Goal: Task Accomplishment & Management: Manage account settings

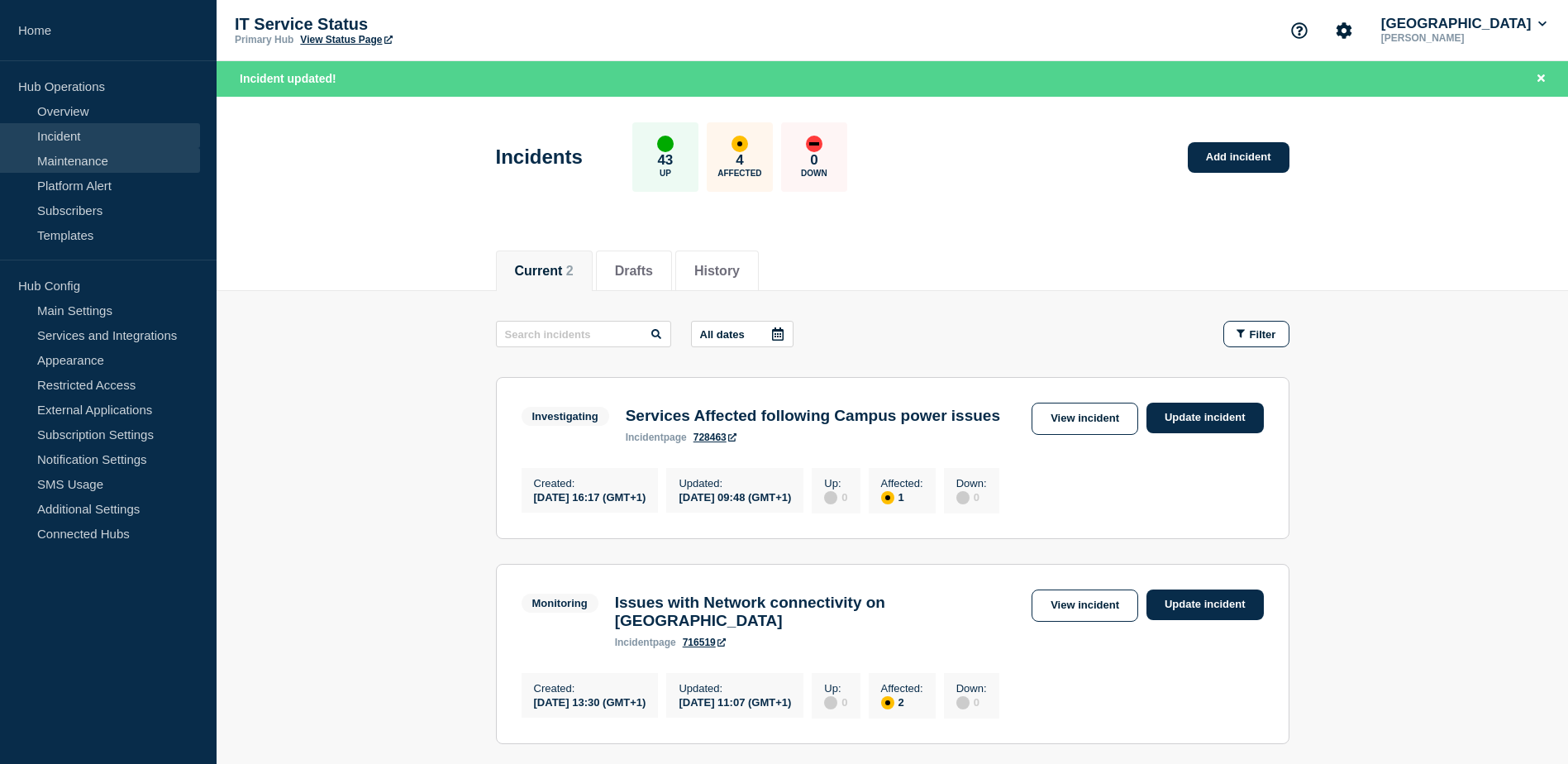
click at [68, 170] on link "Maintenance" at bounding box center [100, 160] width 200 height 25
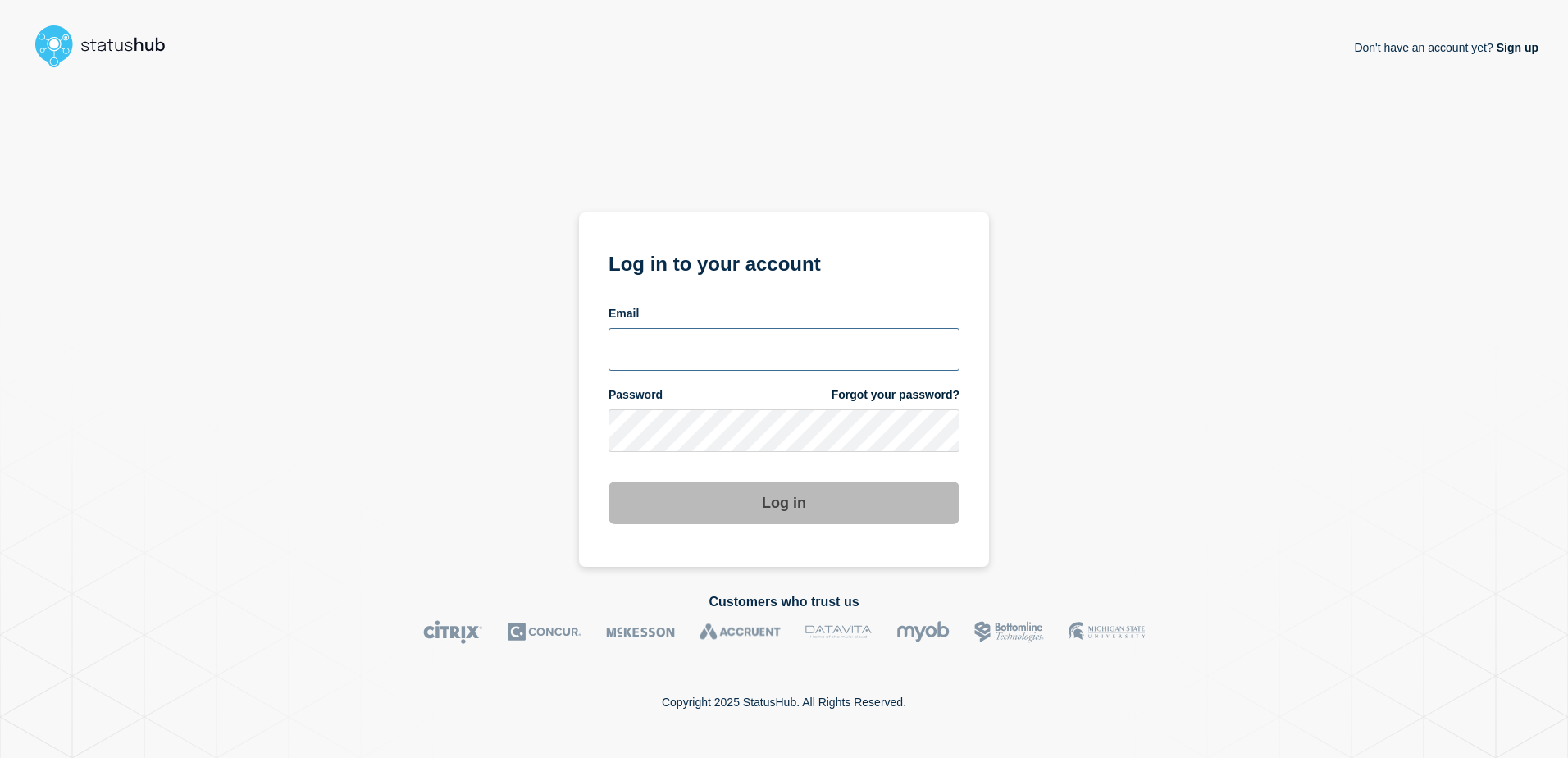
type input "tracey.taylor@surrey.ac.uk"
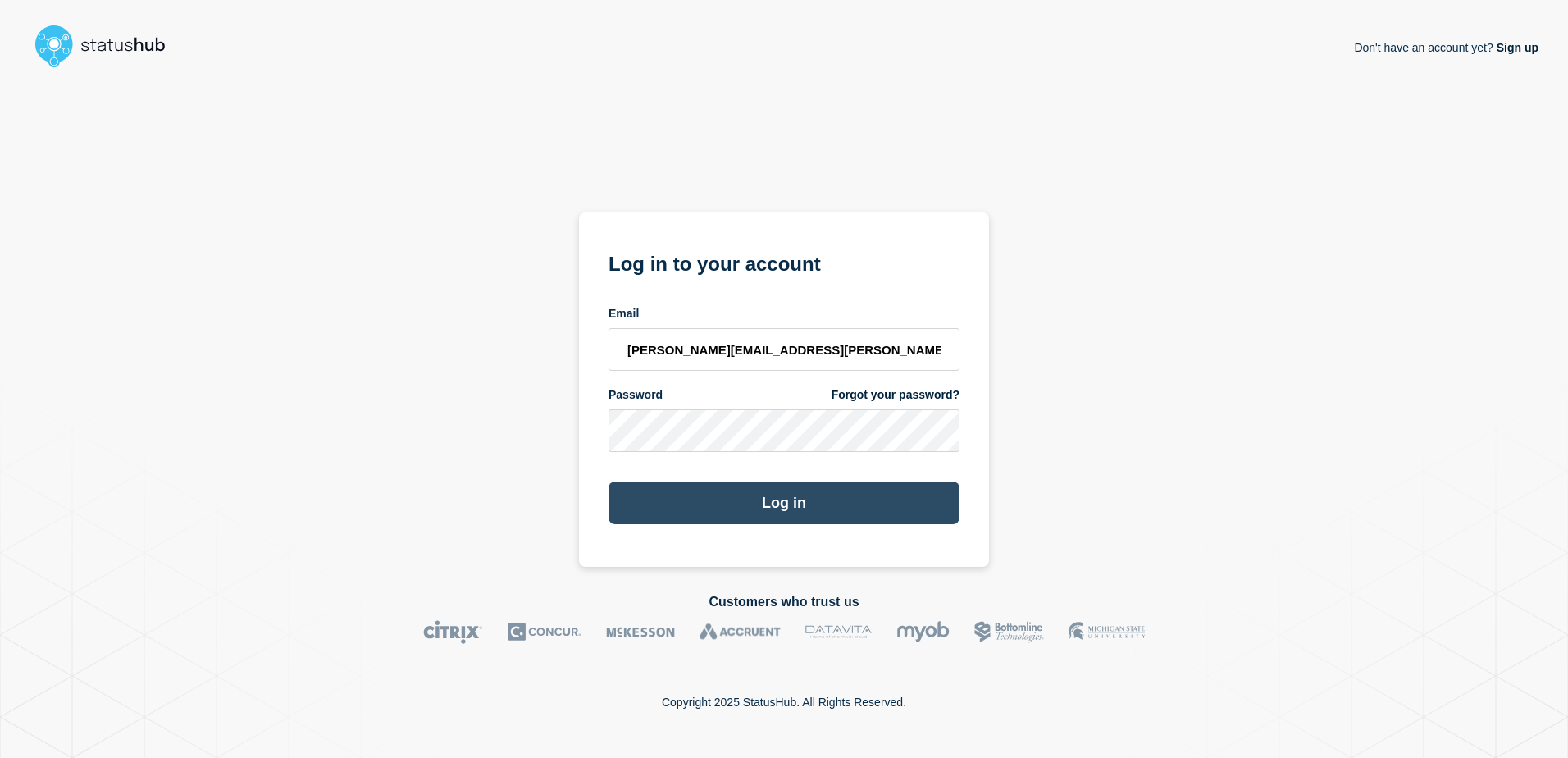
click at [767, 511] on button "Log in" at bounding box center [784, 502] width 351 height 43
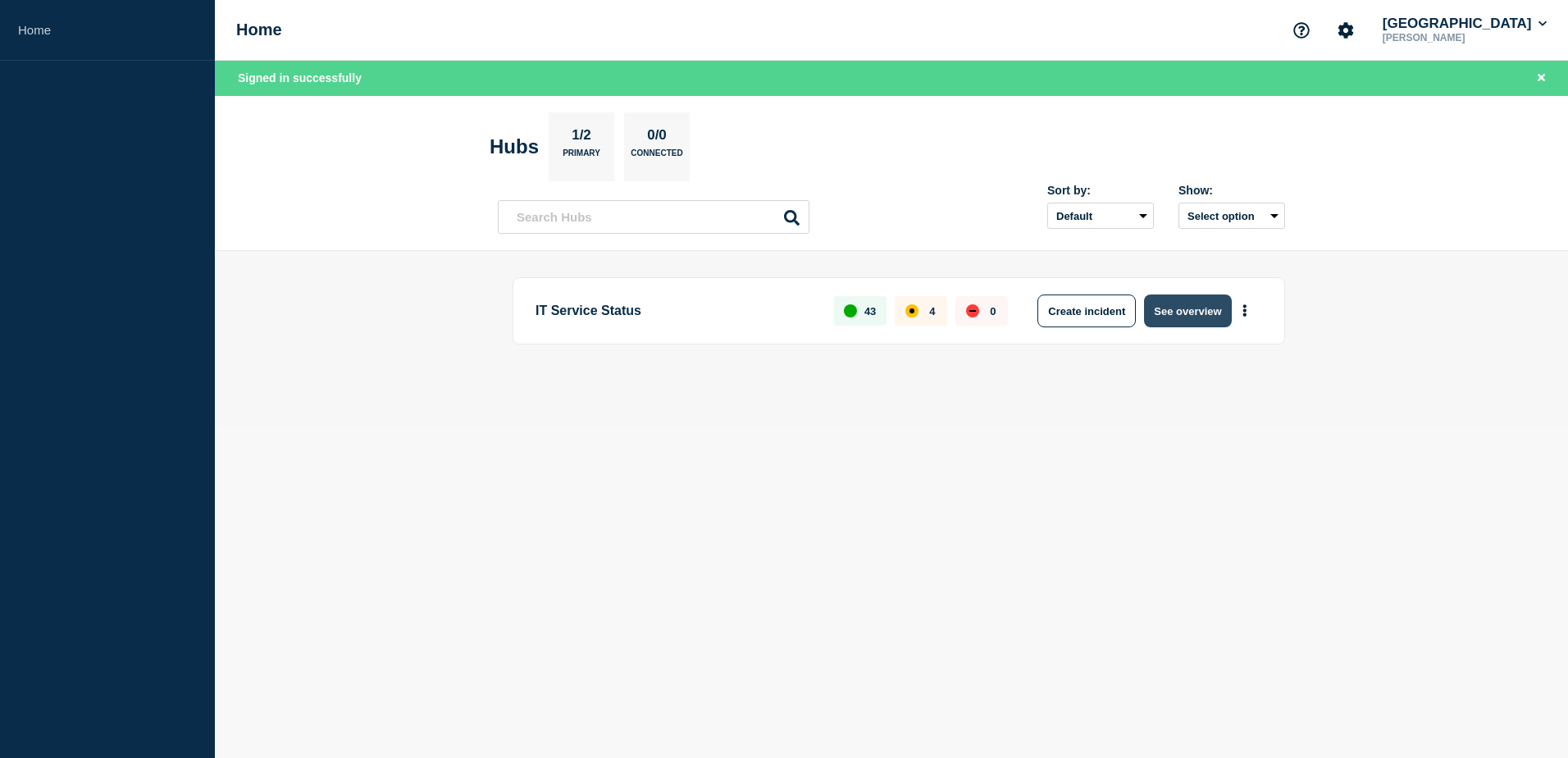
click at [1184, 314] on button "See overview" at bounding box center [1188, 311] width 87 height 33
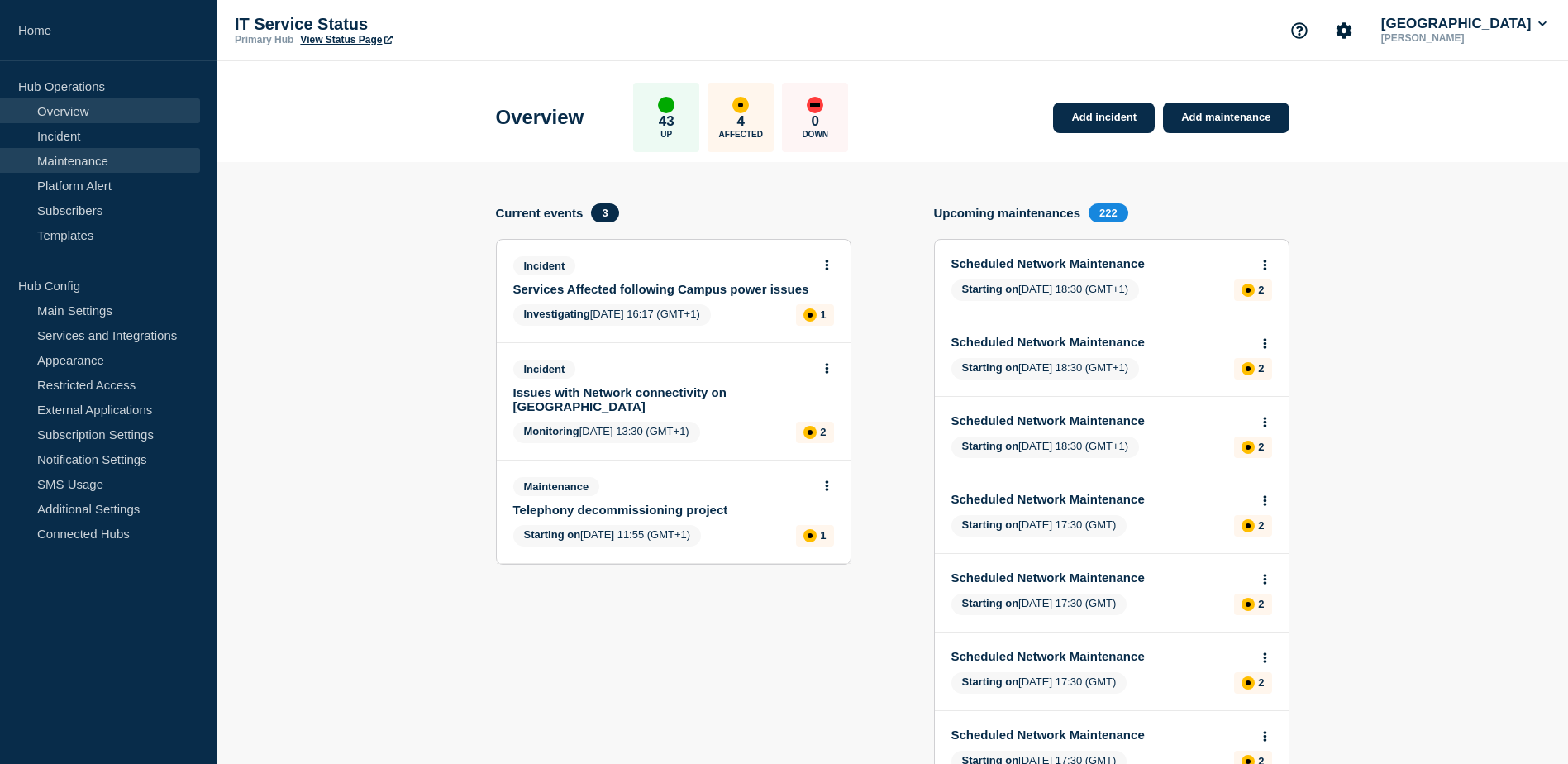
click at [102, 165] on link "Maintenance" at bounding box center [100, 160] width 200 height 25
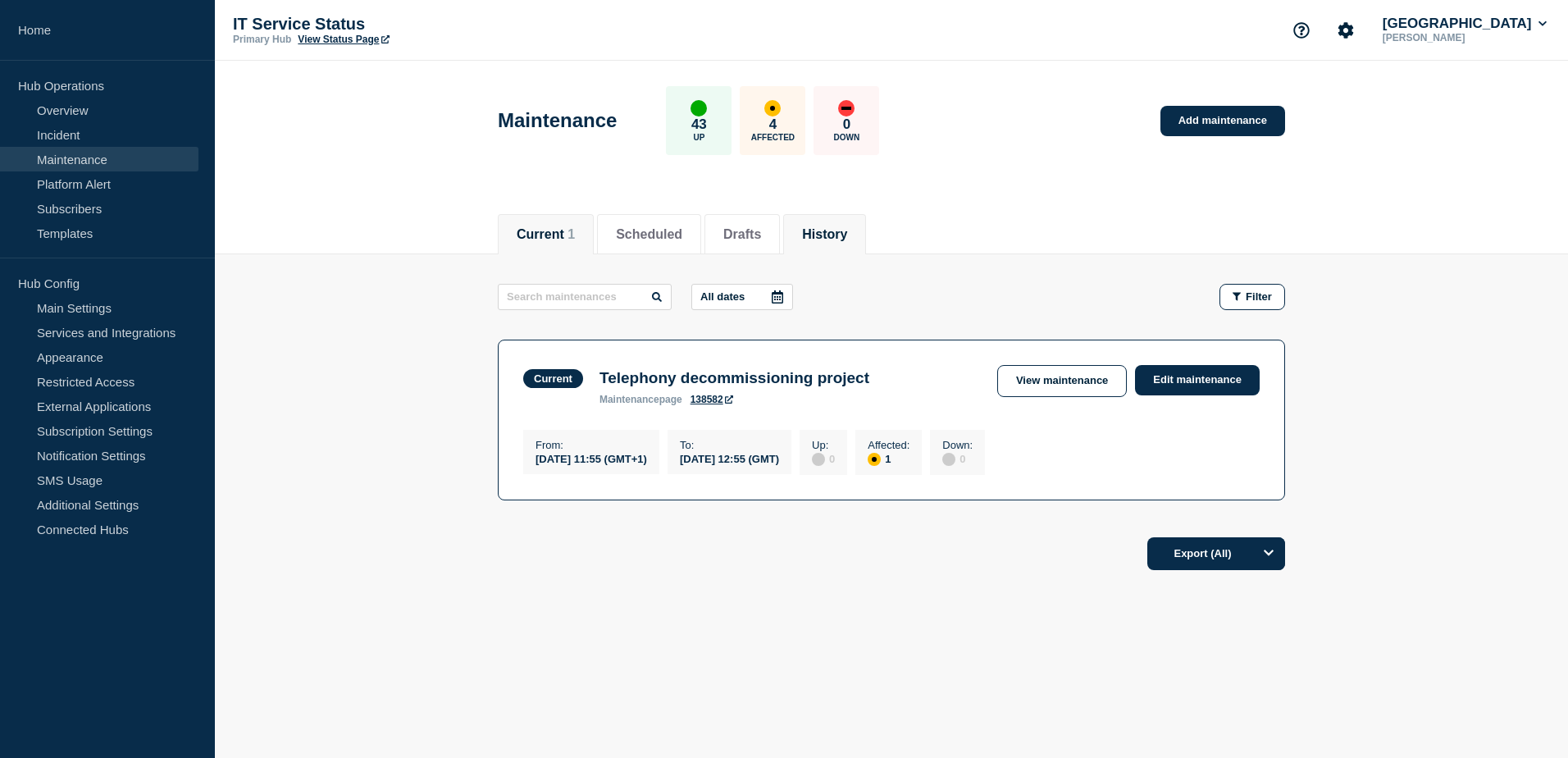
click at [826, 239] on button "History" at bounding box center [825, 234] width 45 height 15
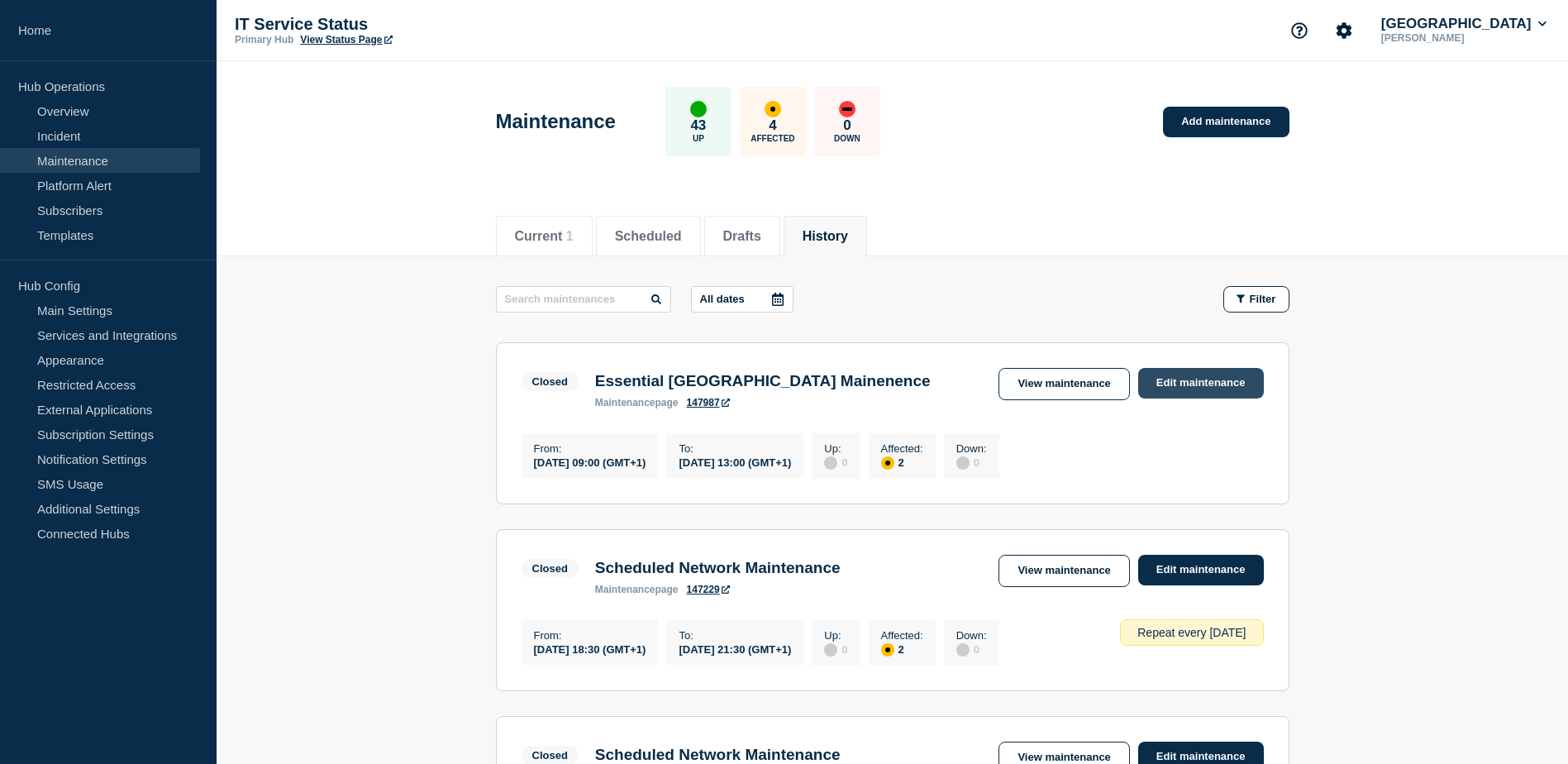
click at [1221, 380] on link "Edit maintenance" at bounding box center [1201, 383] width 126 height 30
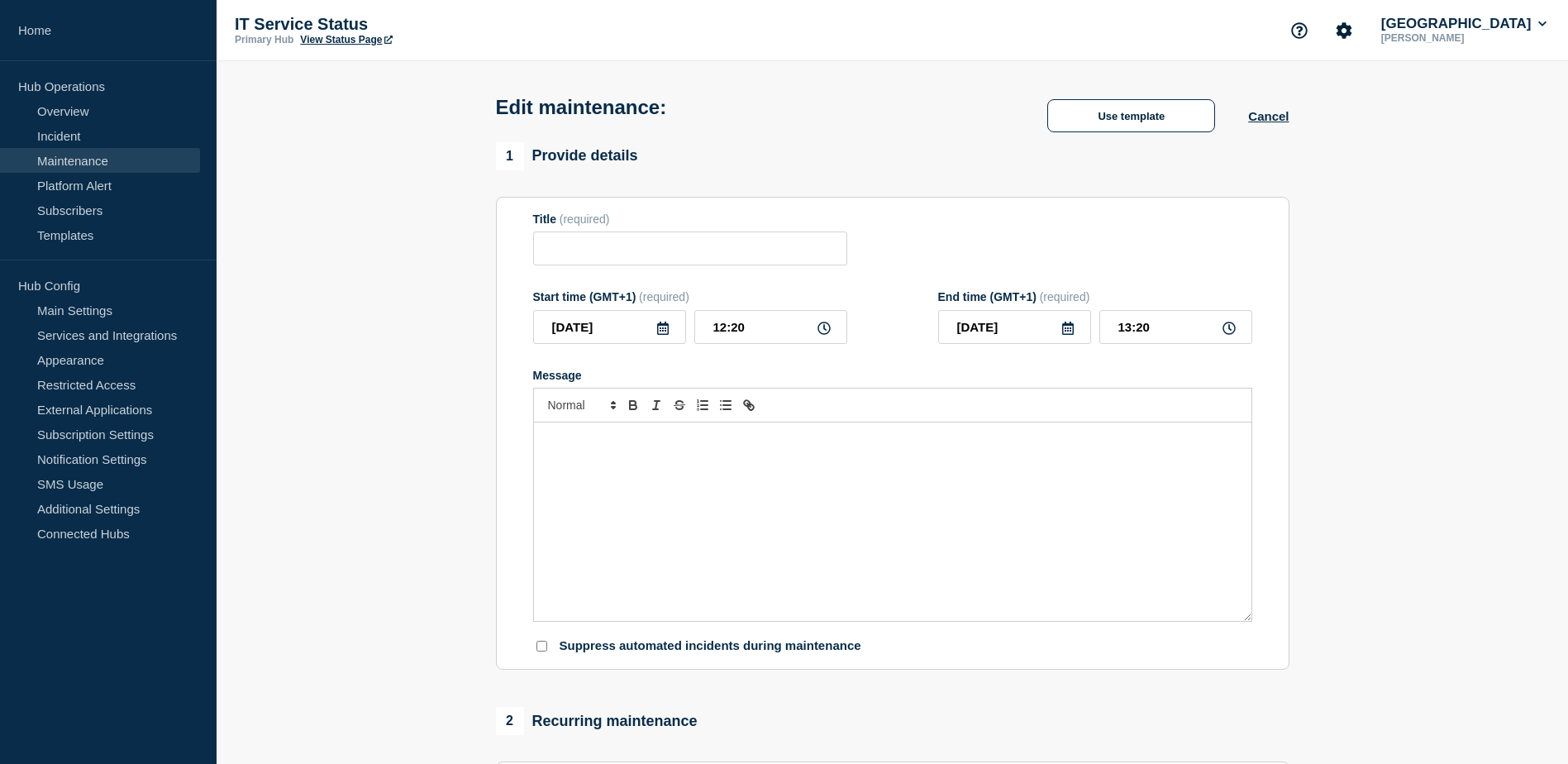
type input "Essential Manor Park Mainenence"
type input "2025-10-04"
type input "09:00"
type input "2025-10-04"
type input "13:00"
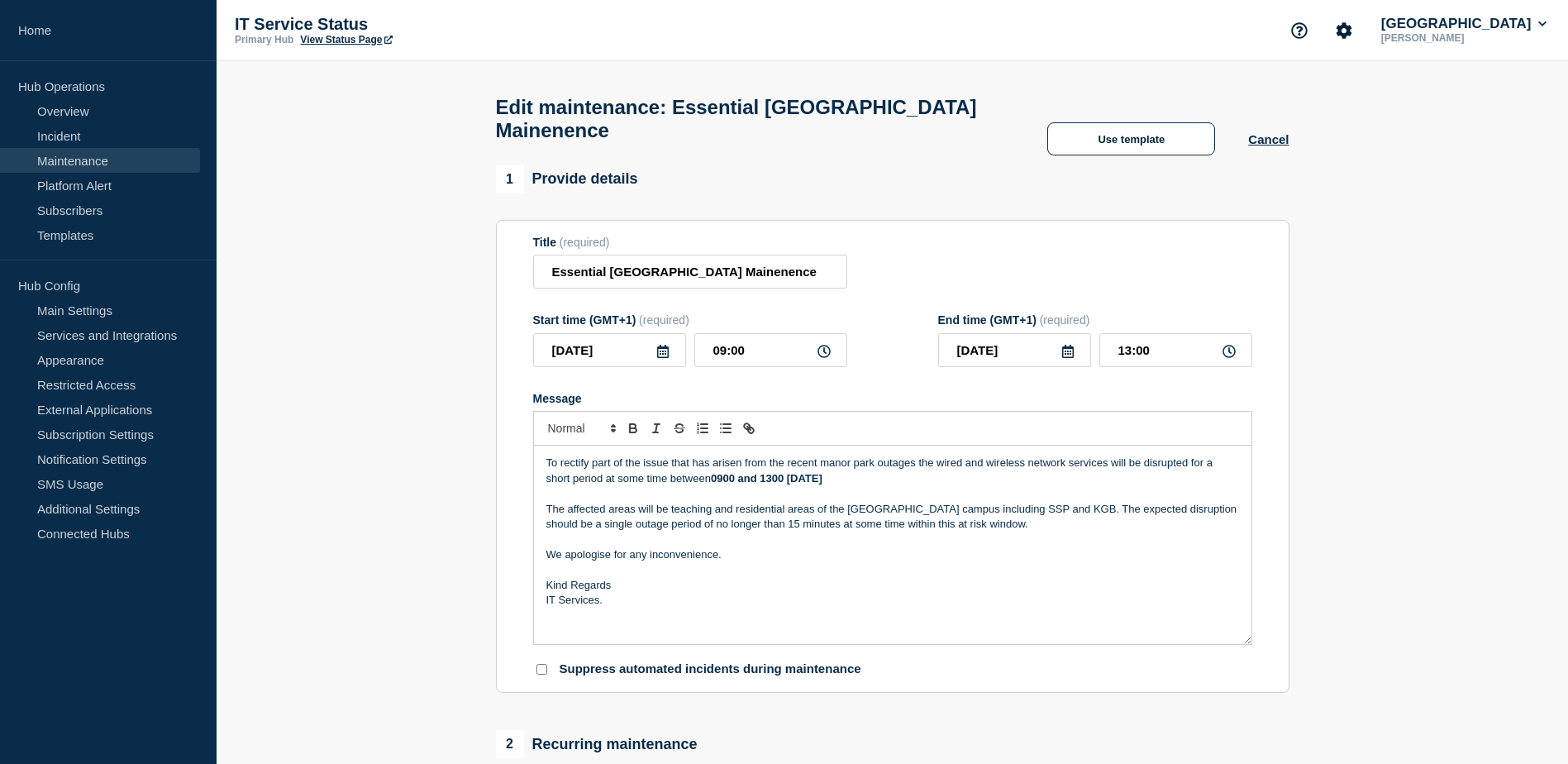
click at [822, 485] on strong "0900 and 1300 Saturday 4th Oct." at bounding box center [766, 478] width 111 height 12
click at [657, 358] on icon at bounding box center [663, 352] width 11 height 13
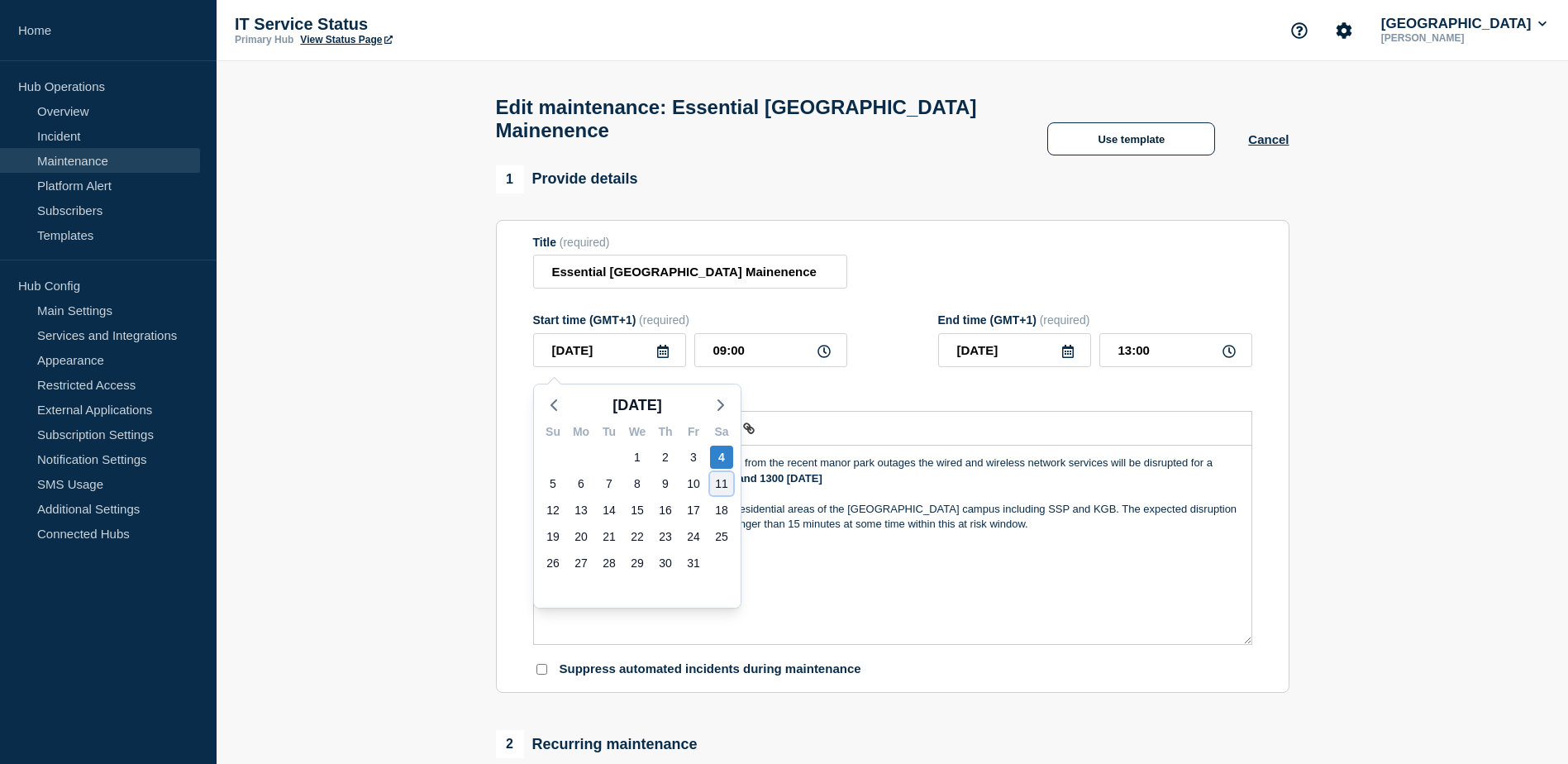
click at [716, 489] on div "11" at bounding box center [721, 484] width 23 height 23
type input "2025-10-11"
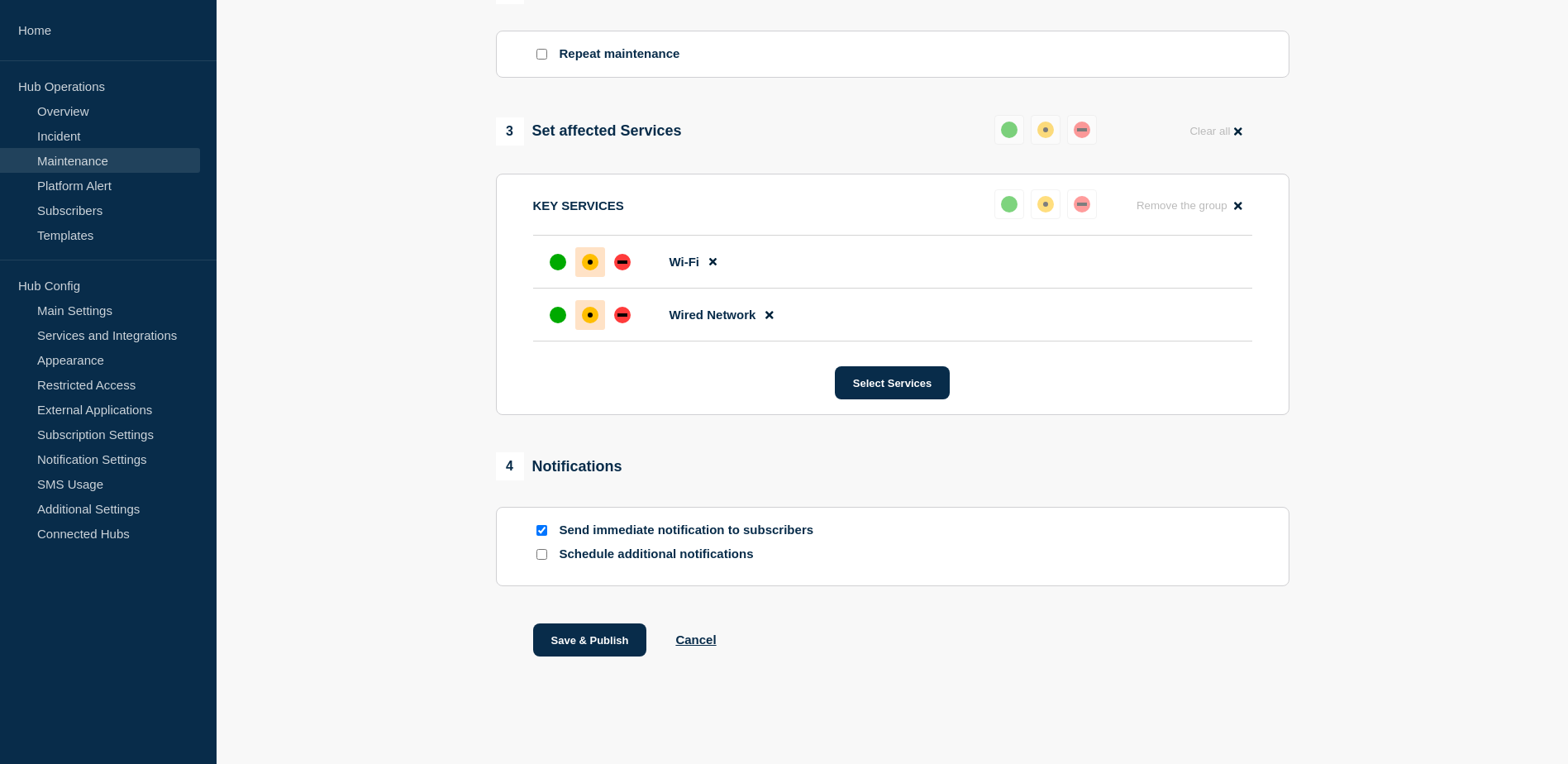
scroll to position [762, 0]
click at [575, 634] on button "Save & Publish" at bounding box center [591, 639] width 114 height 33
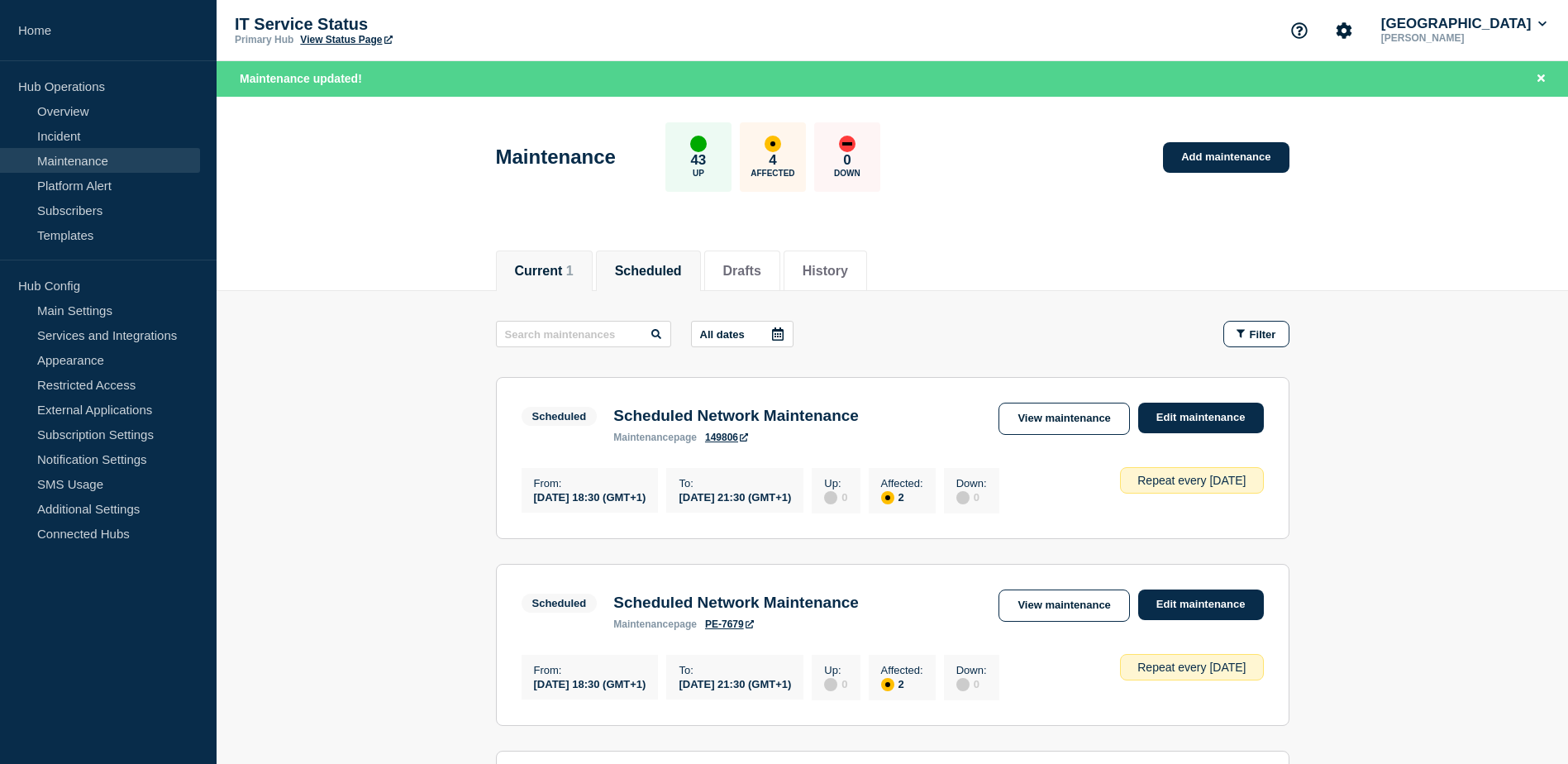
click at [557, 265] on button "Current 1" at bounding box center [545, 271] width 59 height 15
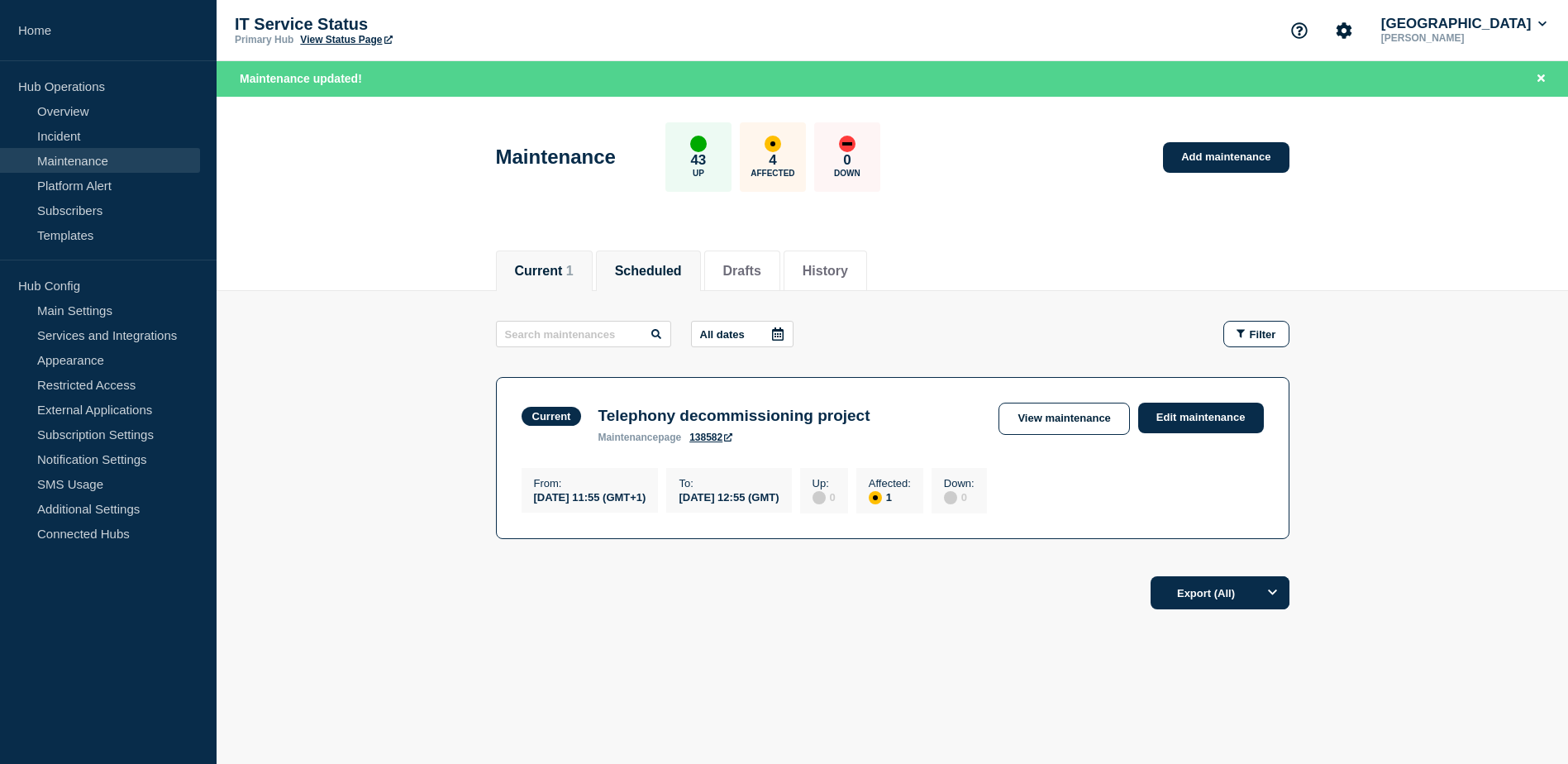
click at [682, 264] on button "Scheduled" at bounding box center [649, 271] width 67 height 15
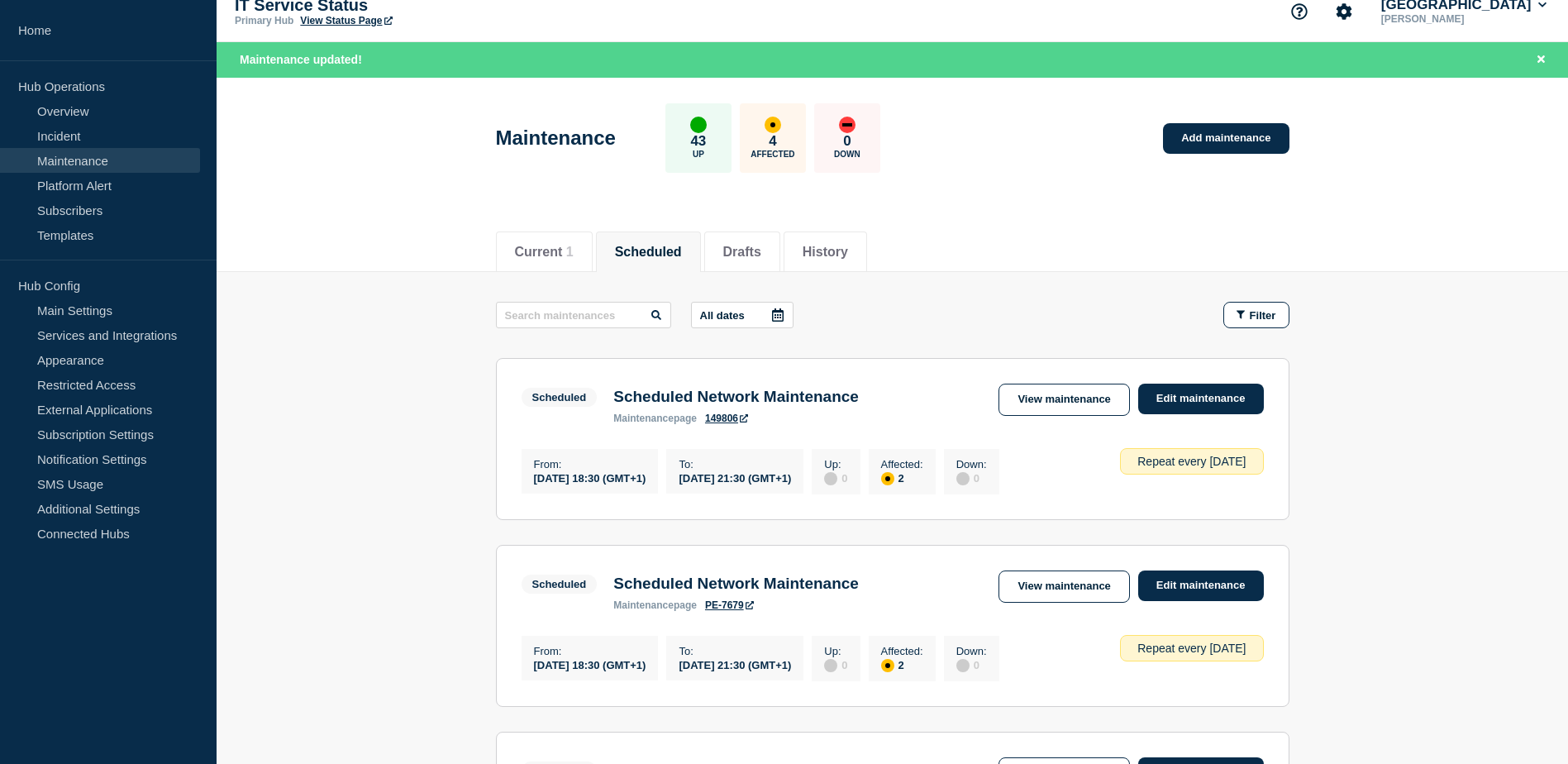
scroll to position [11, 0]
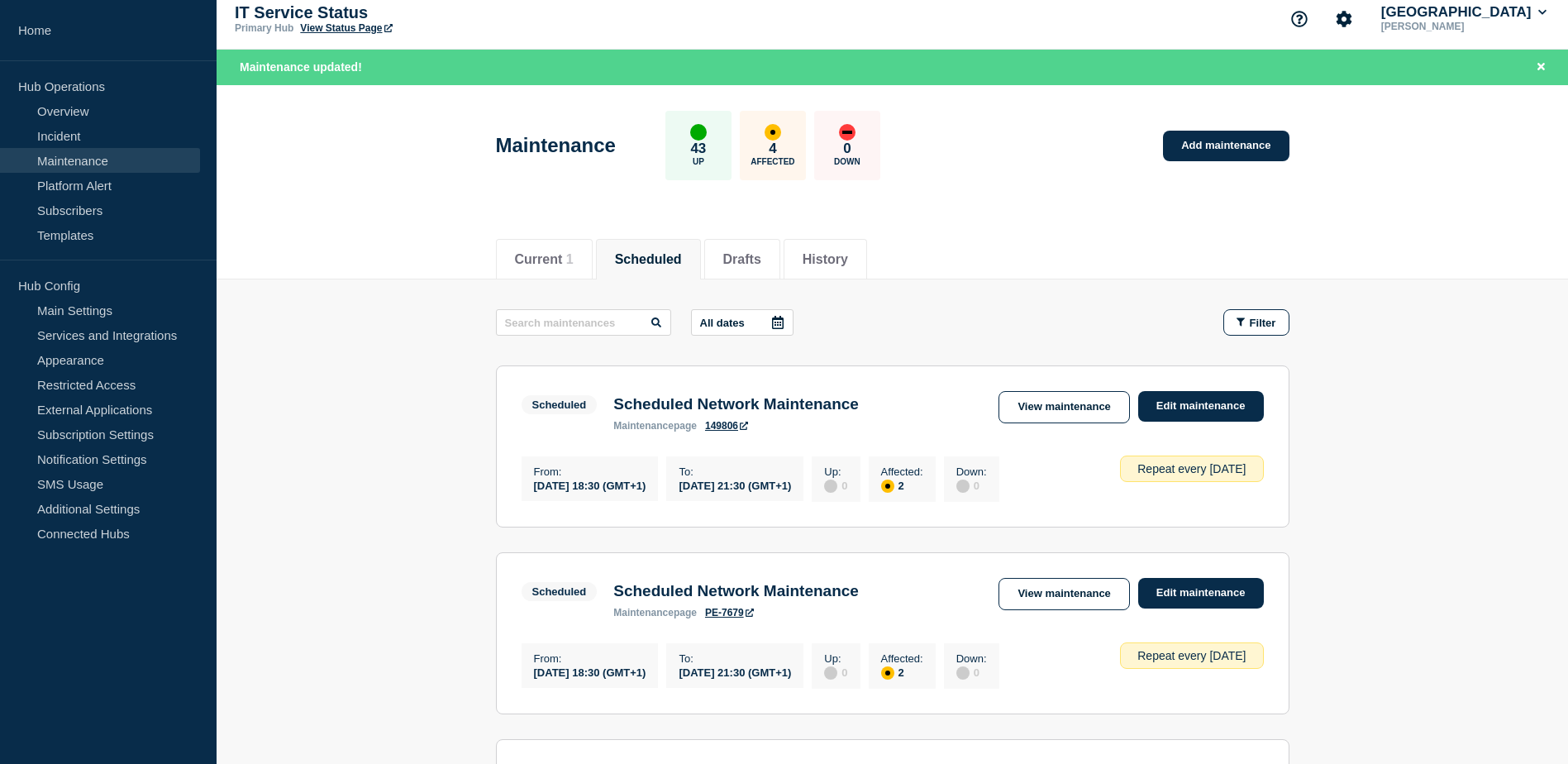
click at [779, 321] on icon at bounding box center [778, 323] width 13 height 13
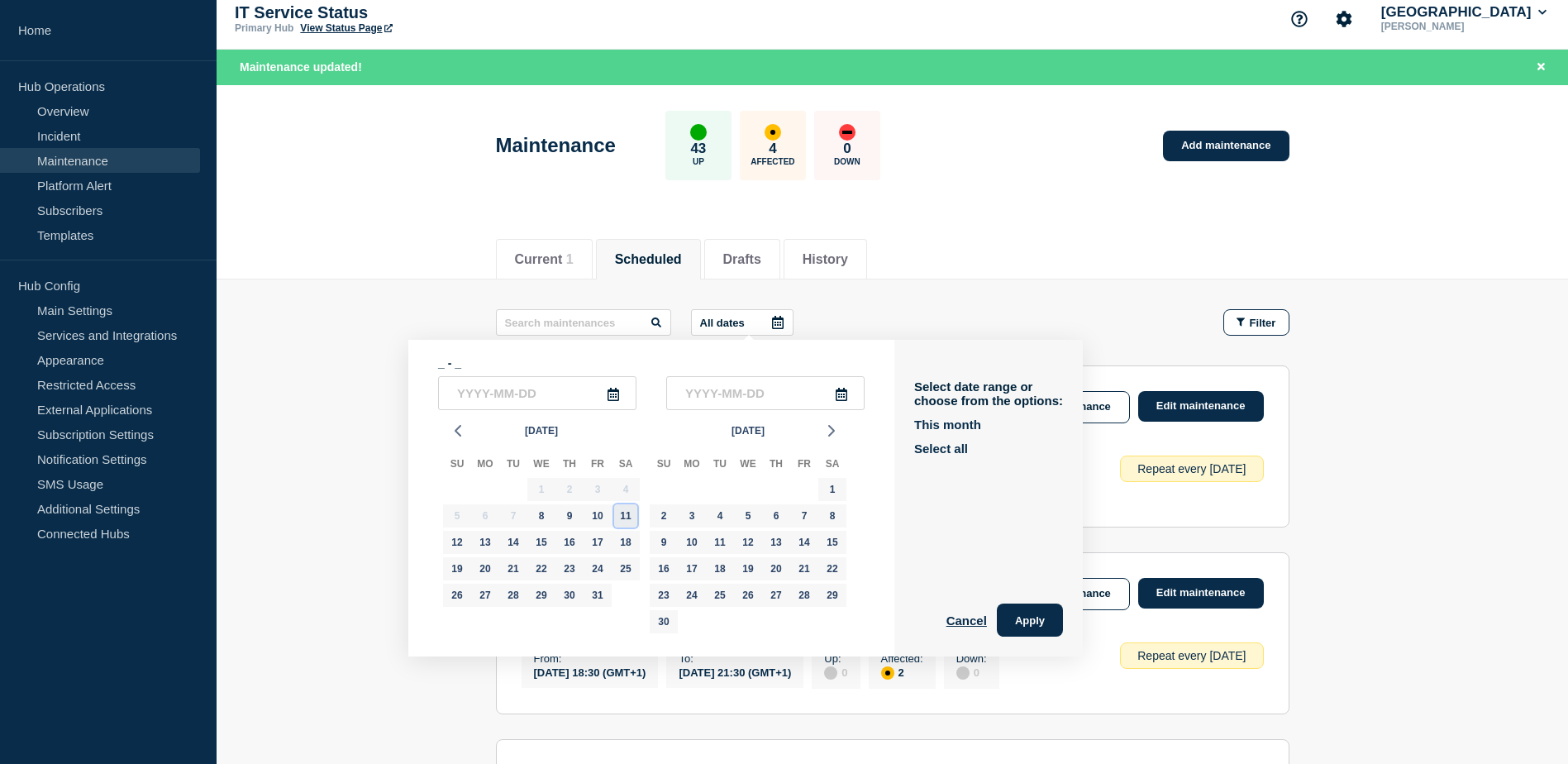
click at [624, 522] on div "11" at bounding box center [626, 515] width 23 height 23
type input "2025-10-11"
click at [626, 516] on div "11" at bounding box center [626, 515] width 23 height 23
type input "2025-10-11"
click at [626, 516] on div "11" at bounding box center [626, 515] width 23 height 23
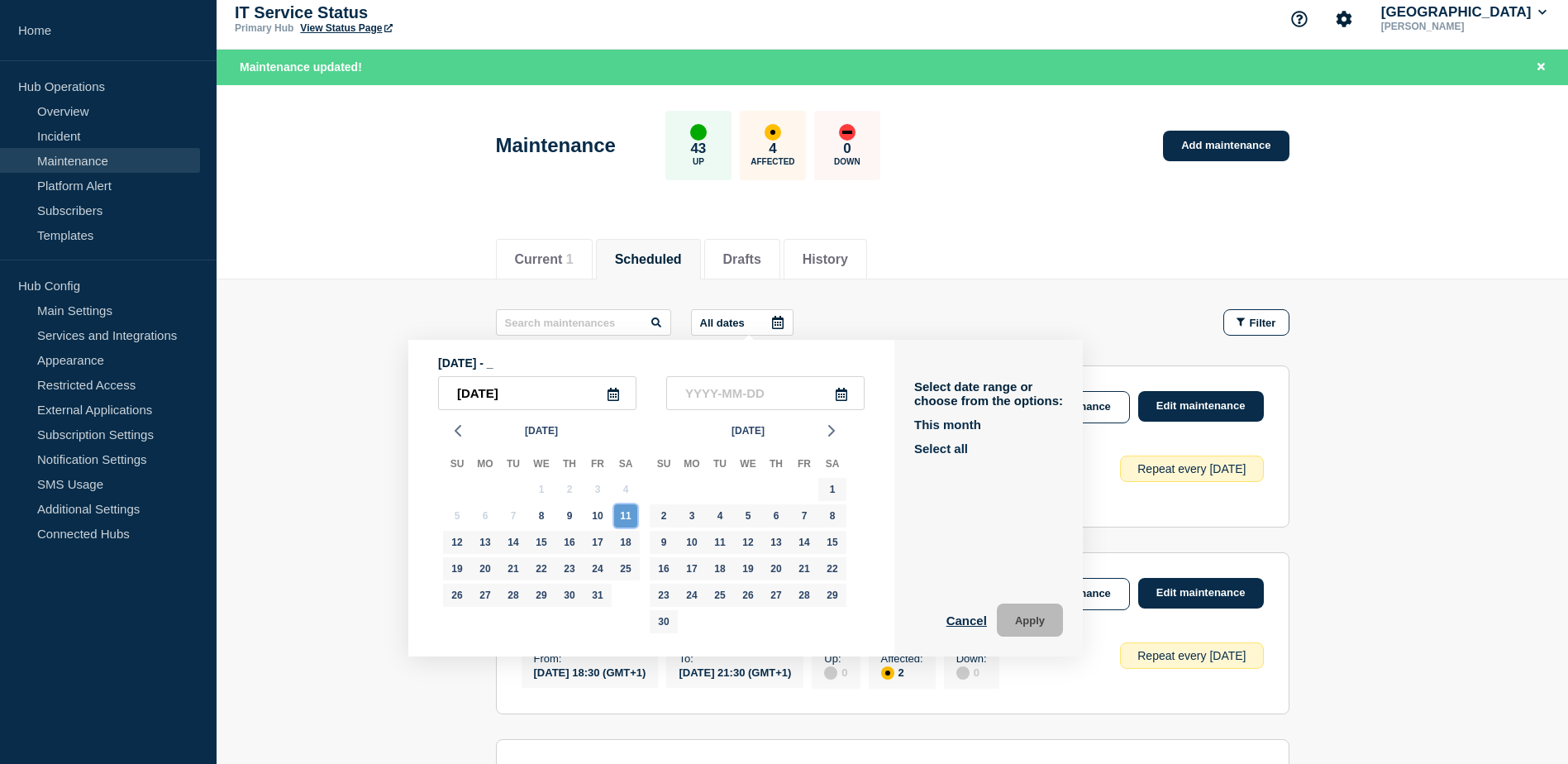
click at [626, 516] on div "11" at bounding box center [626, 515] width 23 height 23
type input "2025-10-11"
click at [1036, 613] on button "Apply" at bounding box center [1030, 619] width 66 height 33
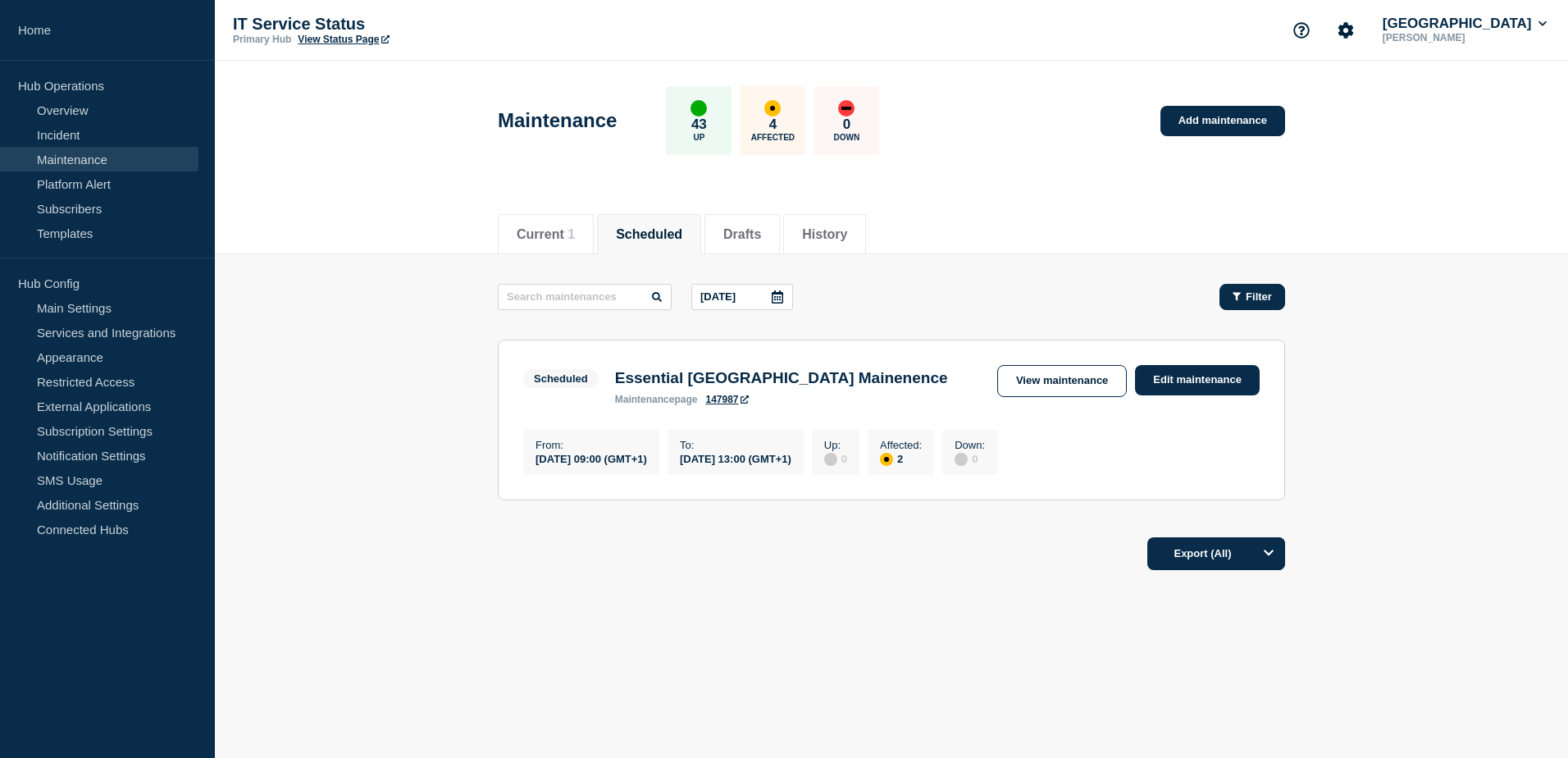
click at [1261, 303] on button "Filter" at bounding box center [1251, 297] width 65 height 26
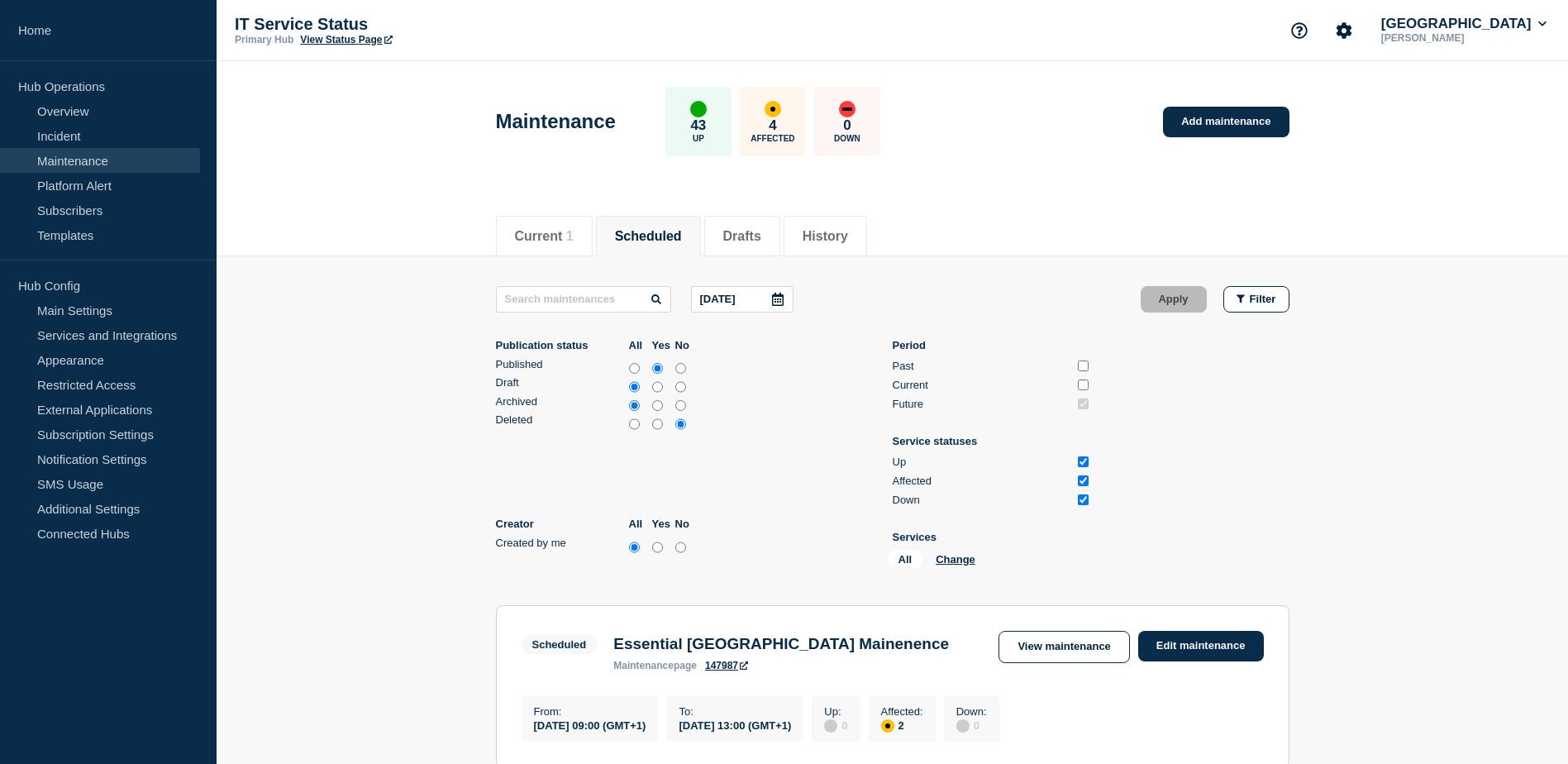
click at [779, 295] on icon at bounding box center [778, 299] width 11 height 13
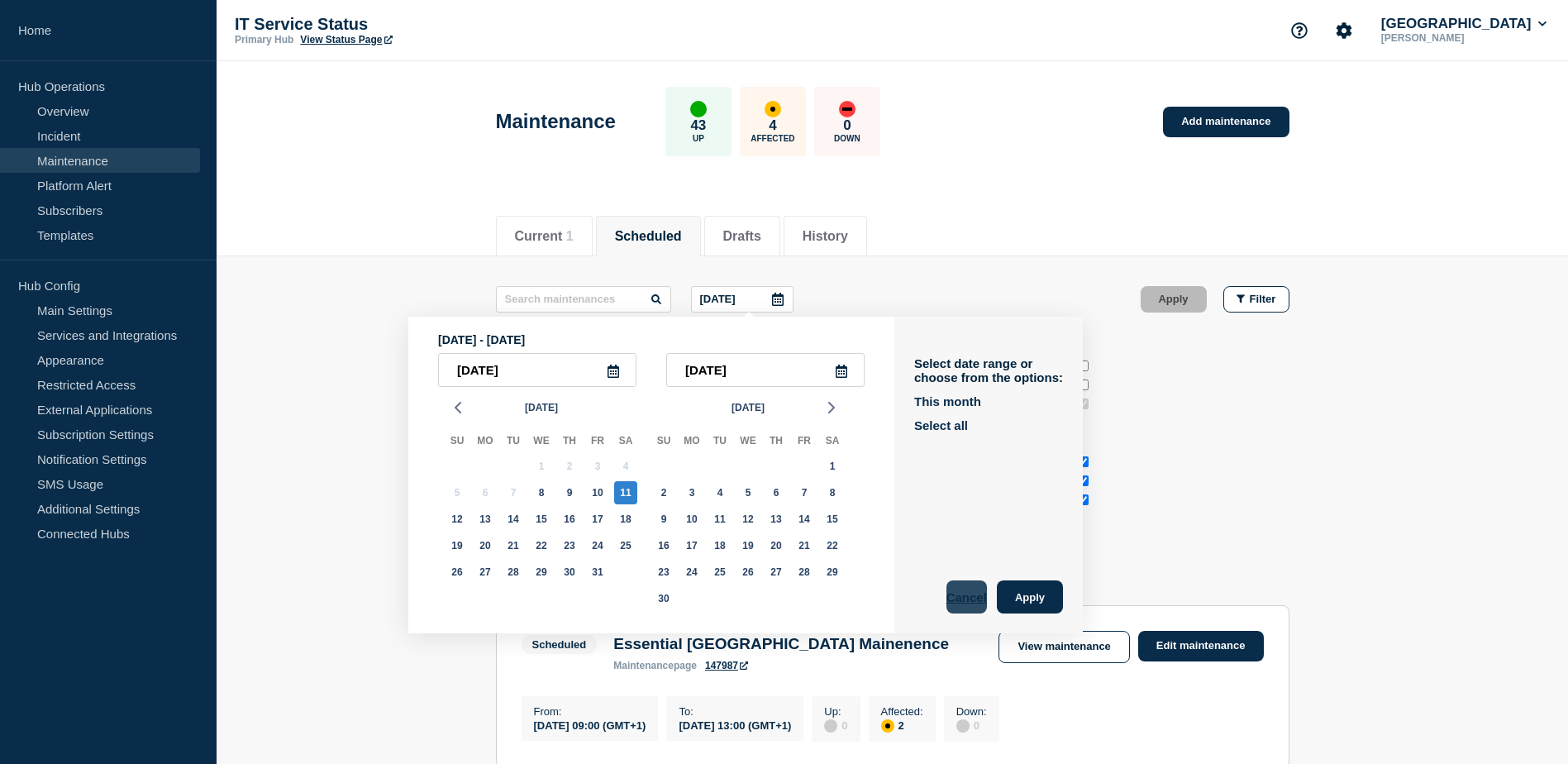
click at [973, 601] on button "Cancel" at bounding box center [967, 596] width 41 height 33
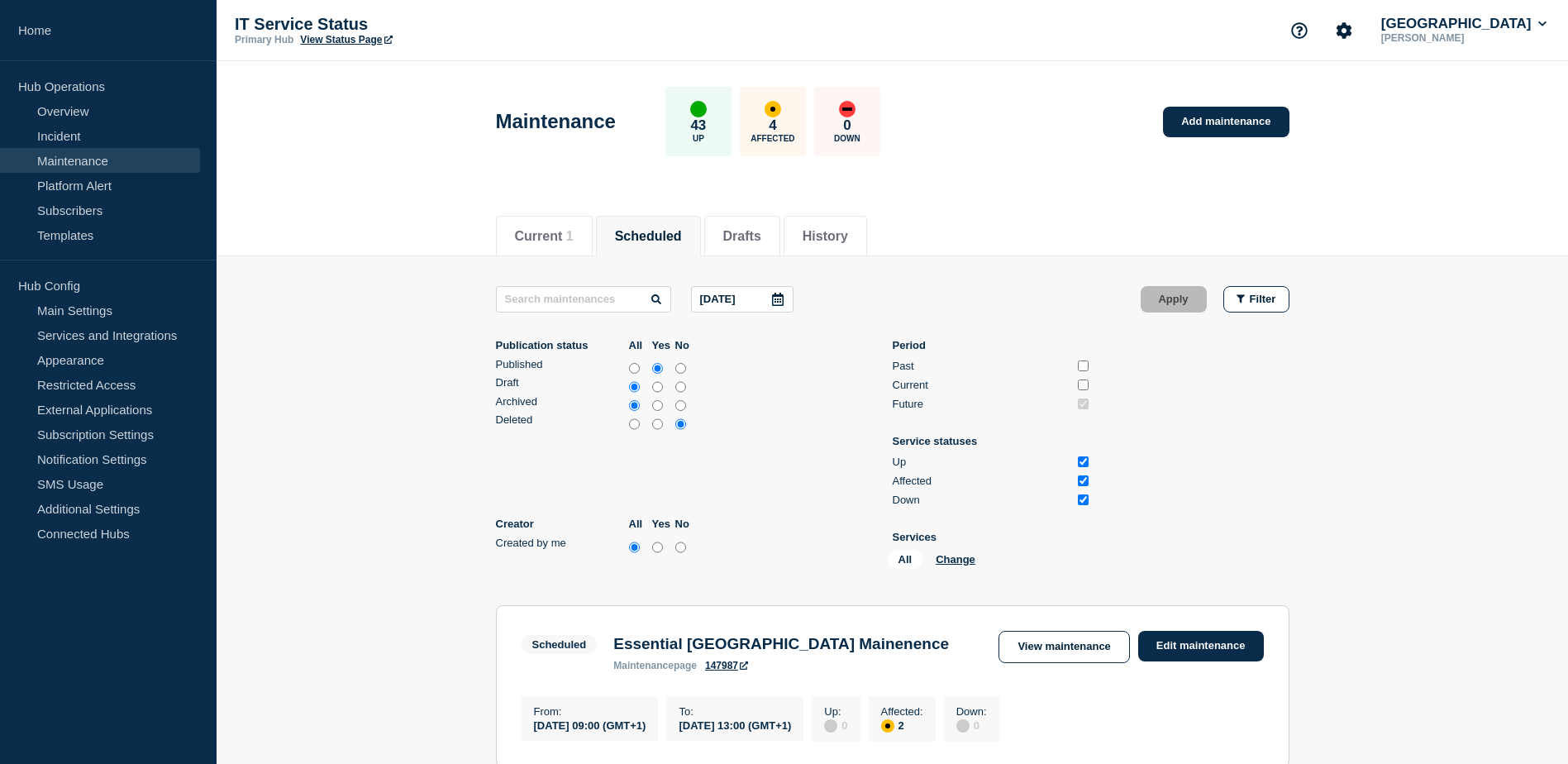
click at [785, 297] on icon at bounding box center [778, 299] width 13 height 13
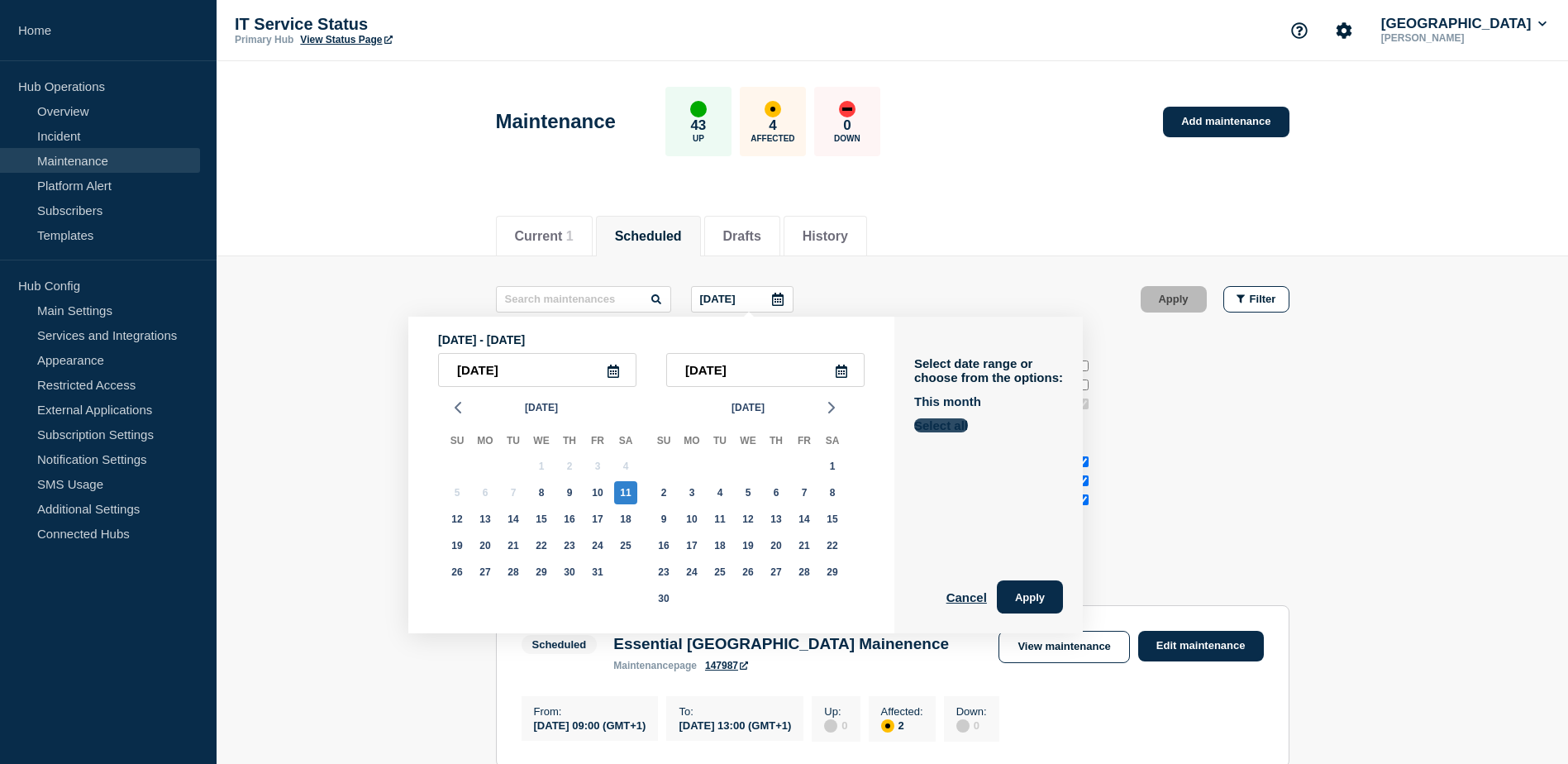
click at [955, 427] on button "Select all" at bounding box center [941, 425] width 53 height 14
click at [1039, 597] on button "Apply" at bounding box center [1030, 596] width 66 height 33
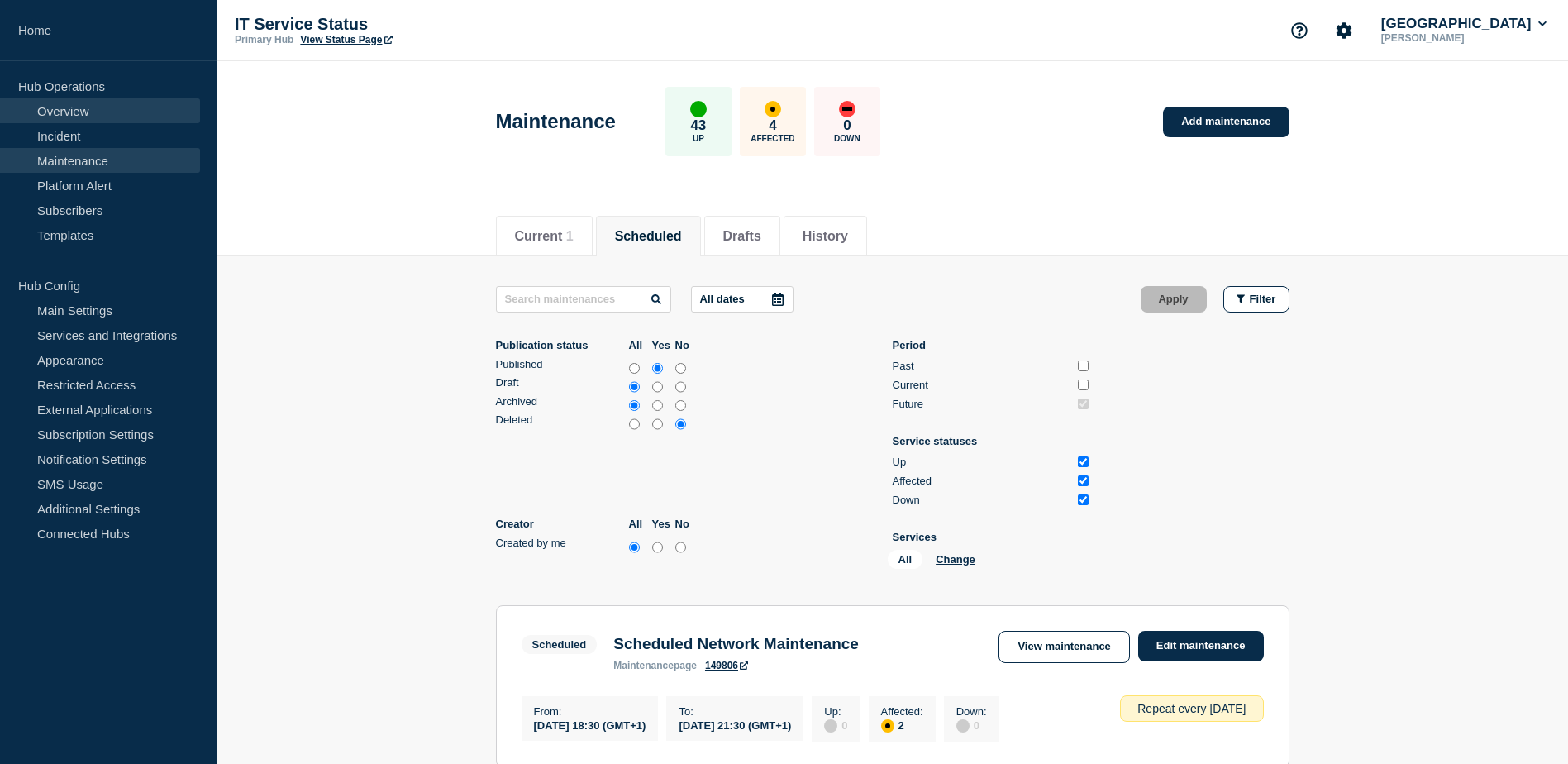
click at [114, 115] on link "Overview" at bounding box center [100, 111] width 200 height 25
